Goal: Download file/media

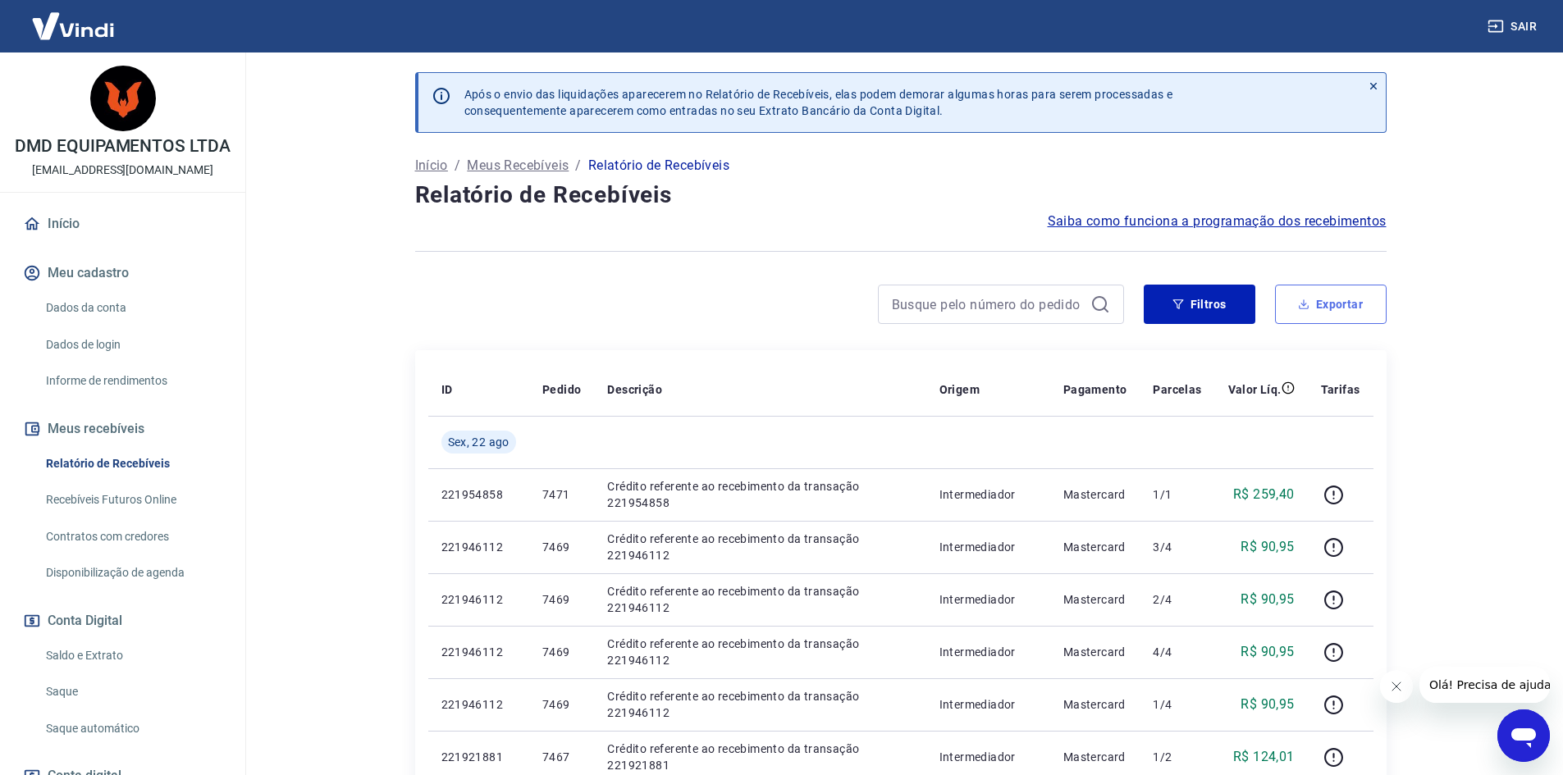
click at [1340, 305] on button "Exportar" at bounding box center [1331, 304] width 112 height 39
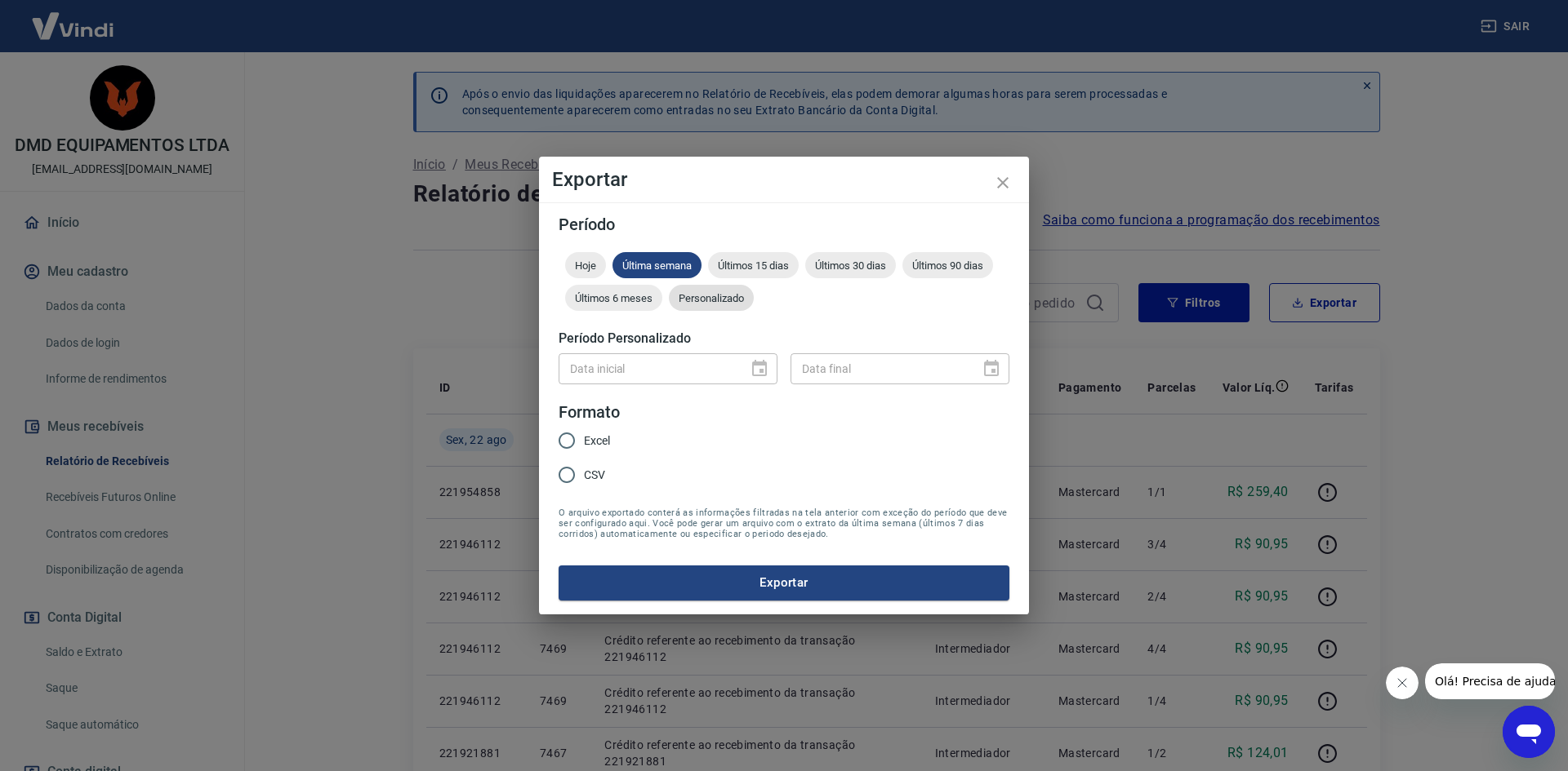
click at [718, 297] on span "Personalizado" at bounding box center [710, 298] width 85 height 12
click at [754, 365] on icon "Choose date" at bounding box center [759, 368] width 15 height 16
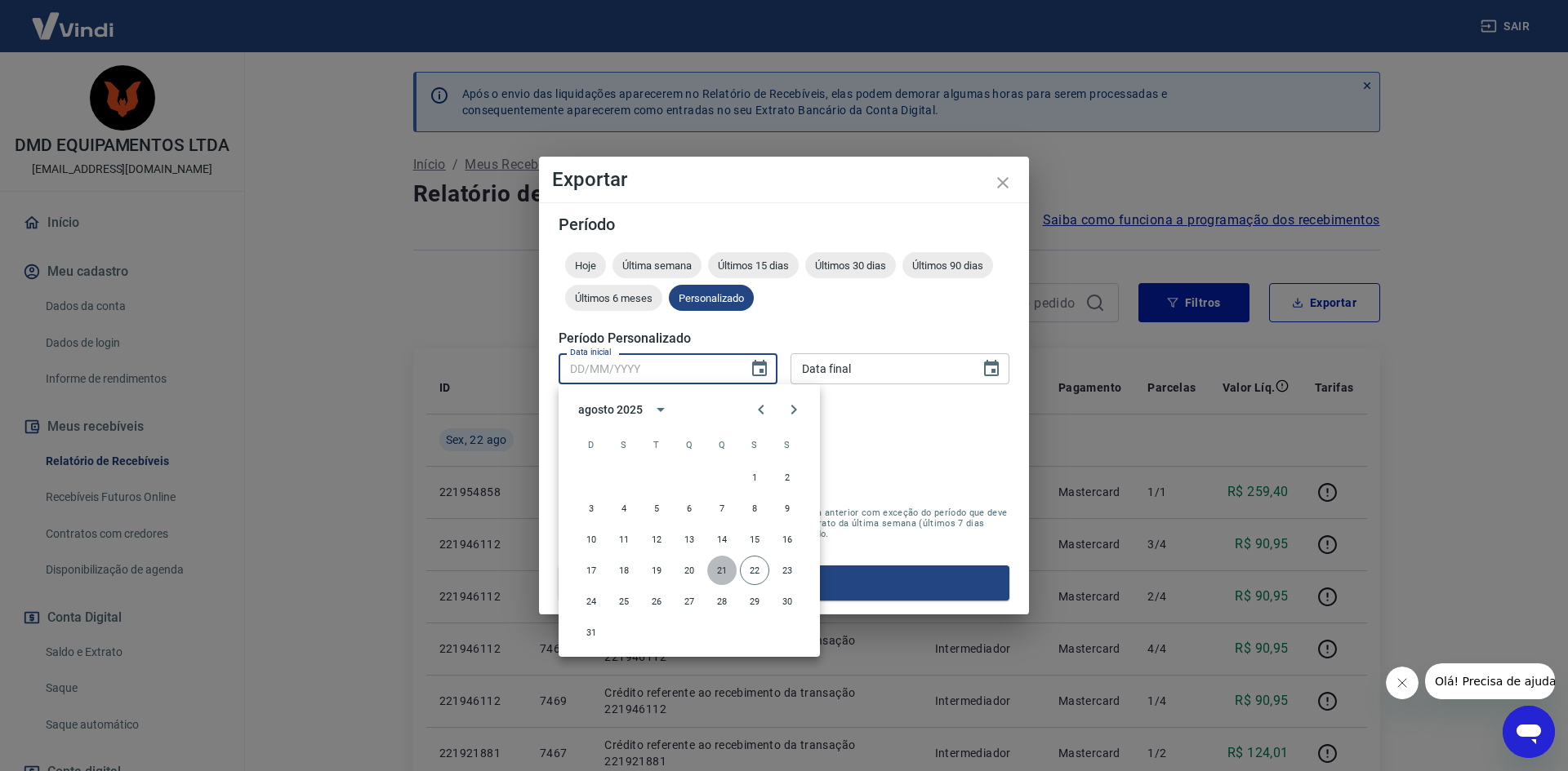
click at [718, 569] on button "21" at bounding box center [722, 571] width 30 height 30
type input "[DATE]"
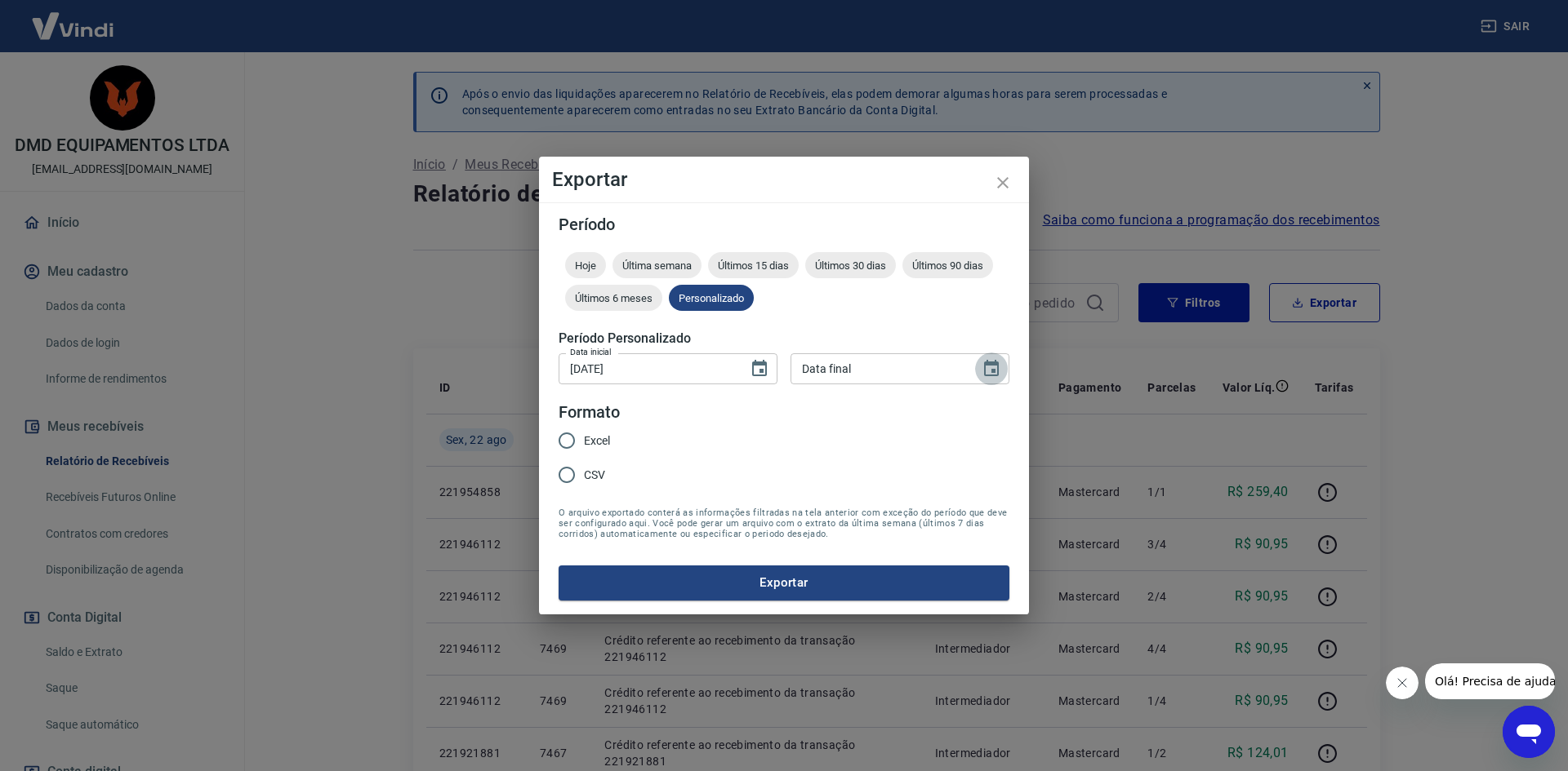
click at [990, 373] on icon "Choose date" at bounding box center [991, 369] width 20 height 20
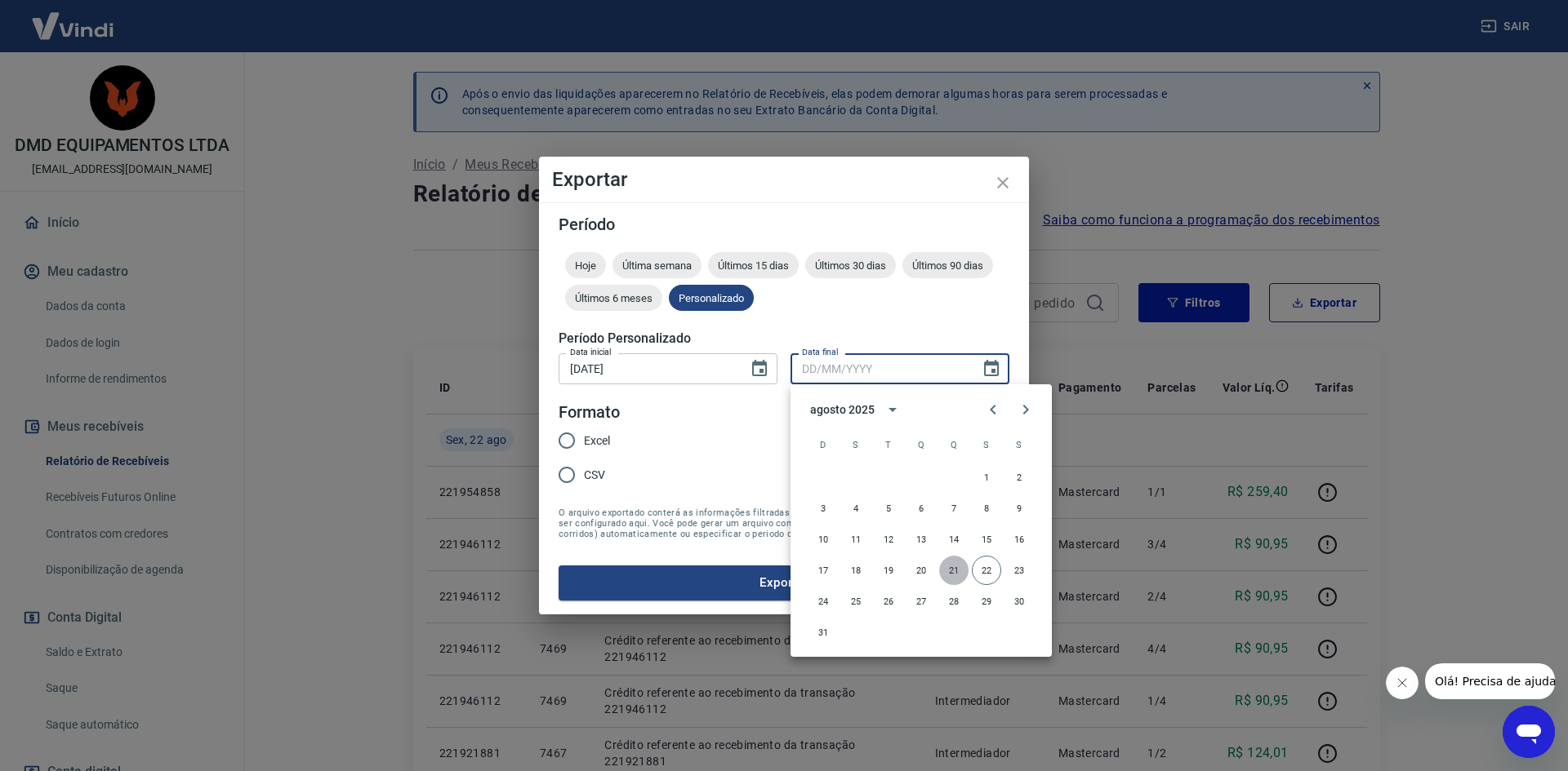
click at [951, 568] on button "21" at bounding box center [954, 571] width 30 height 30
type input "[DATE]"
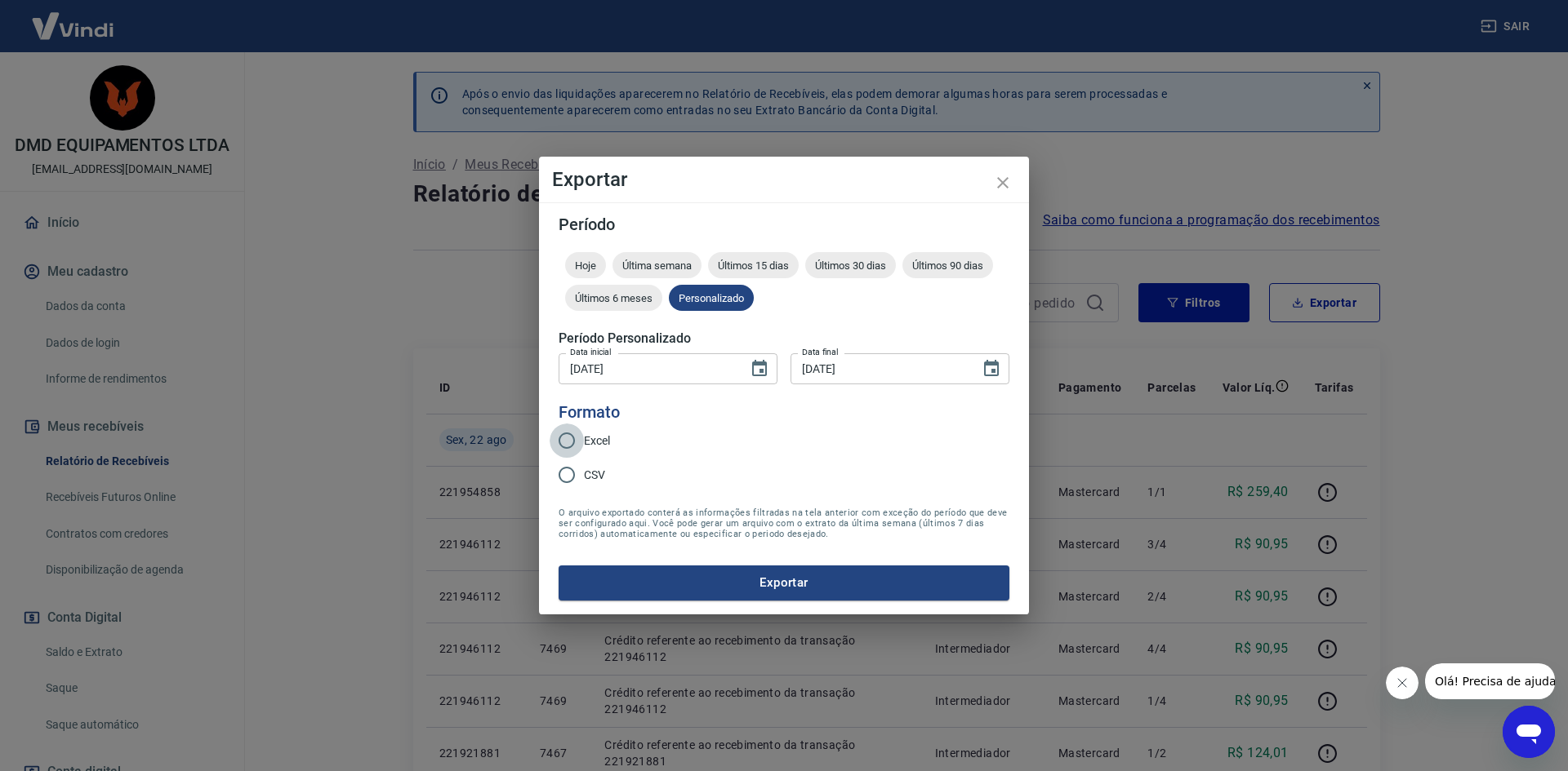
click at [568, 439] on input "Excel" at bounding box center [566, 441] width 34 height 34
radio input "true"
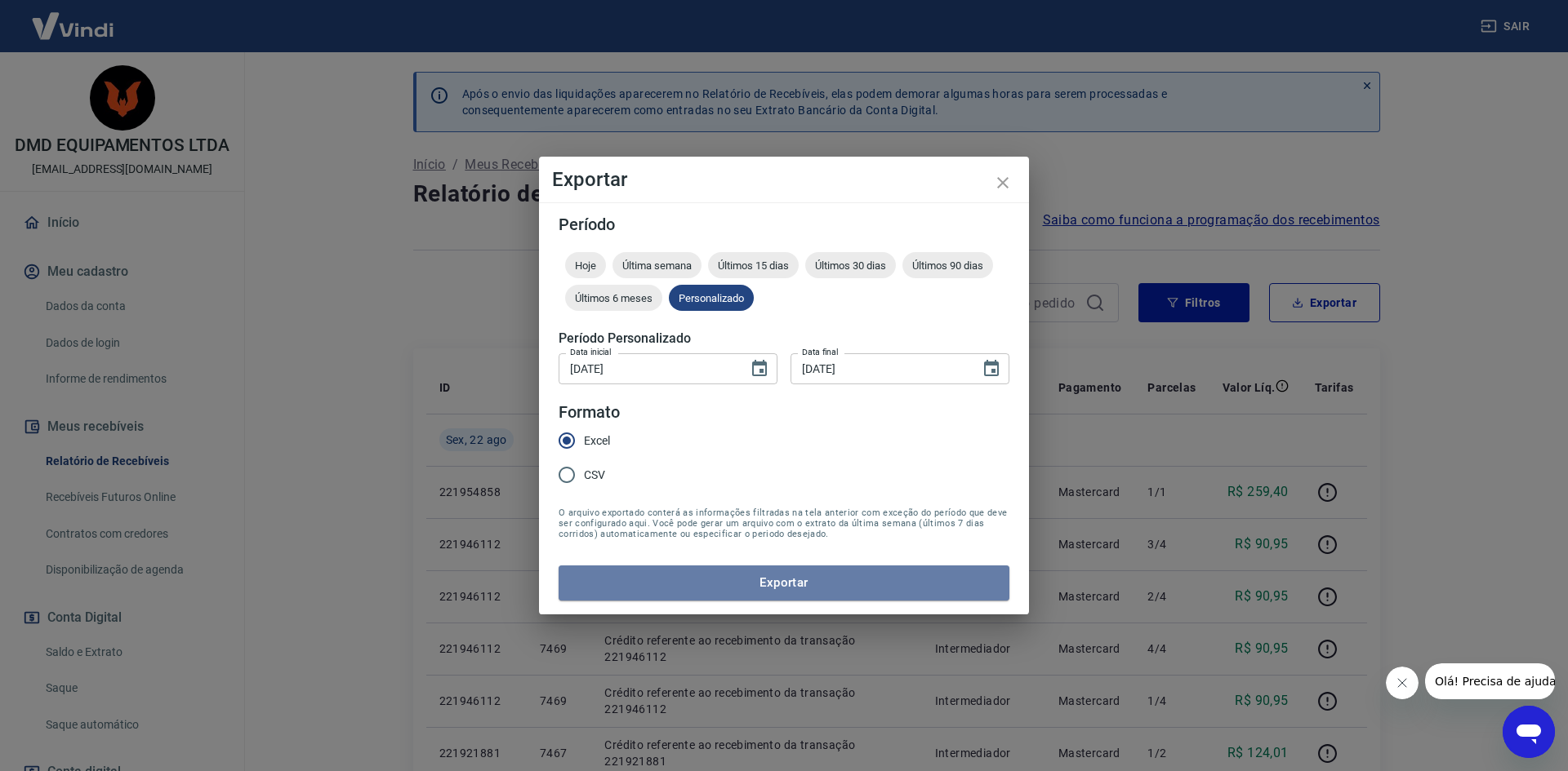
click at [785, 581] on button "Exportar" at bounding box center [783, 583] width 451 height 34
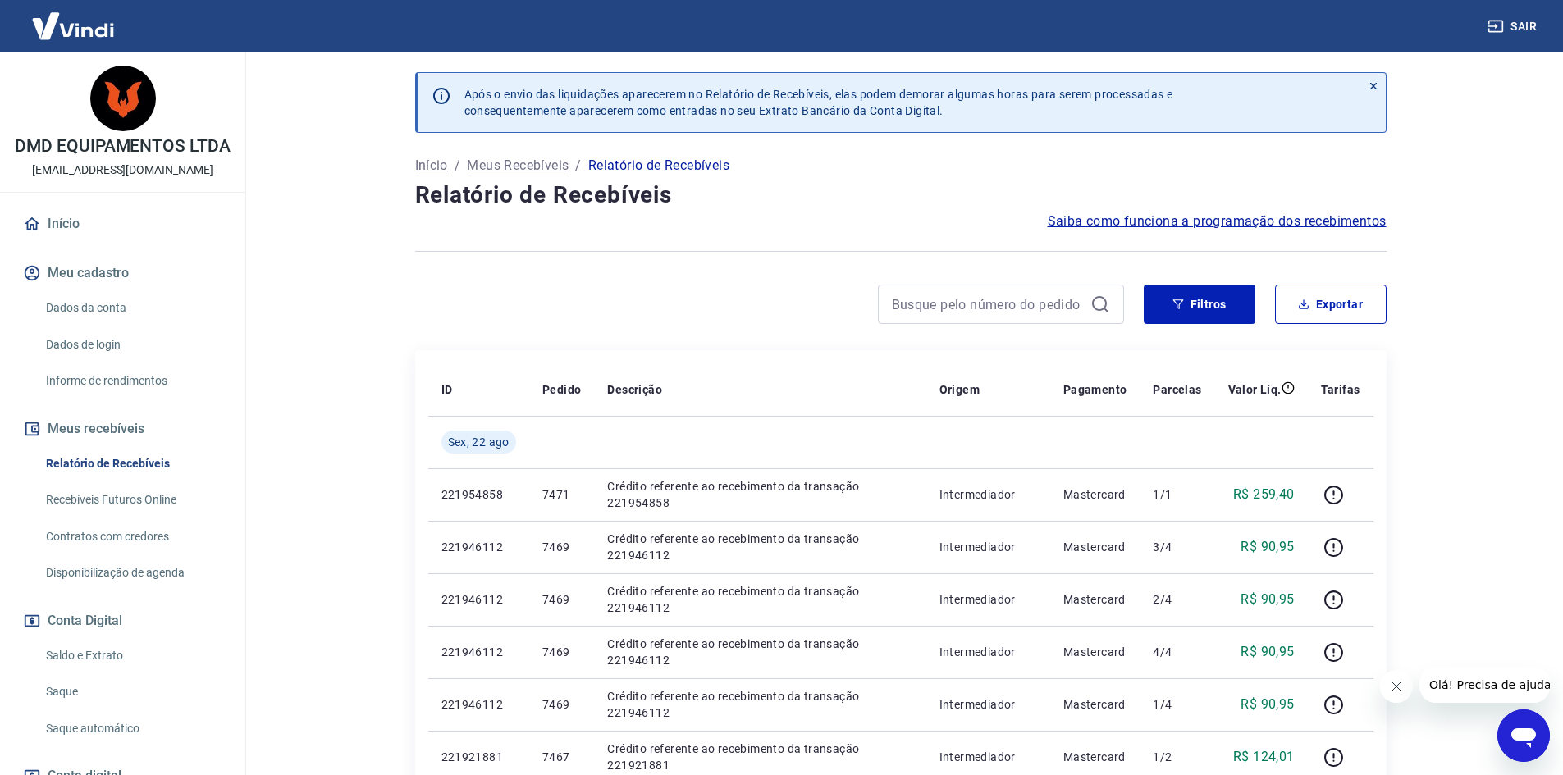
click at [1525, 22] on button "Sair" at bounding box center [1513, 26] width 59 height 30
